Goal: Book appointment/travel/reservation

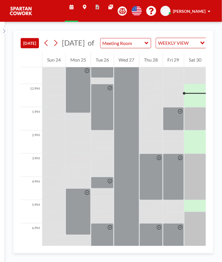
scroll to position [267, 0]
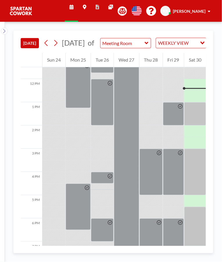
click at [198, 110] on div at bounding box center [195, 113] width 22 height 23
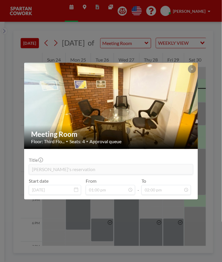
click at [197, 206] on div "Meeting Room Floor: Third Flo... • Seats: 4 • Approval queue Title [PERSON_NAME…" at bounding box center [111, 131] width 222 height 262
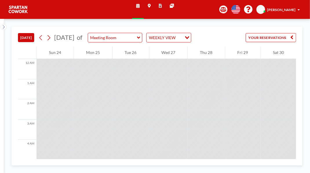
scroll to position [278, 0]
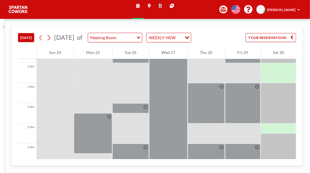
click at [275, 63] on div at bounding box center [279, 53] width 36 height 20
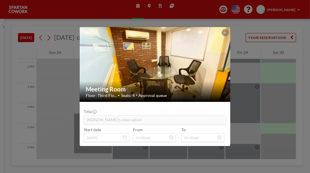
click at [262, 146] on div "Meeting Room Floor: Third Flo... • Seats: 4 • Approval queue Title [PERSON_NAME…" at bounding box center [155, 86] width 310 height 173
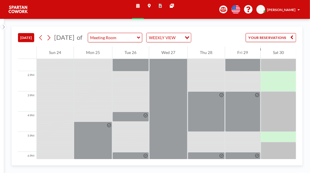
scroll to position [264, 0]
